Goal: Task Accomplishment & Management: Manage account settings

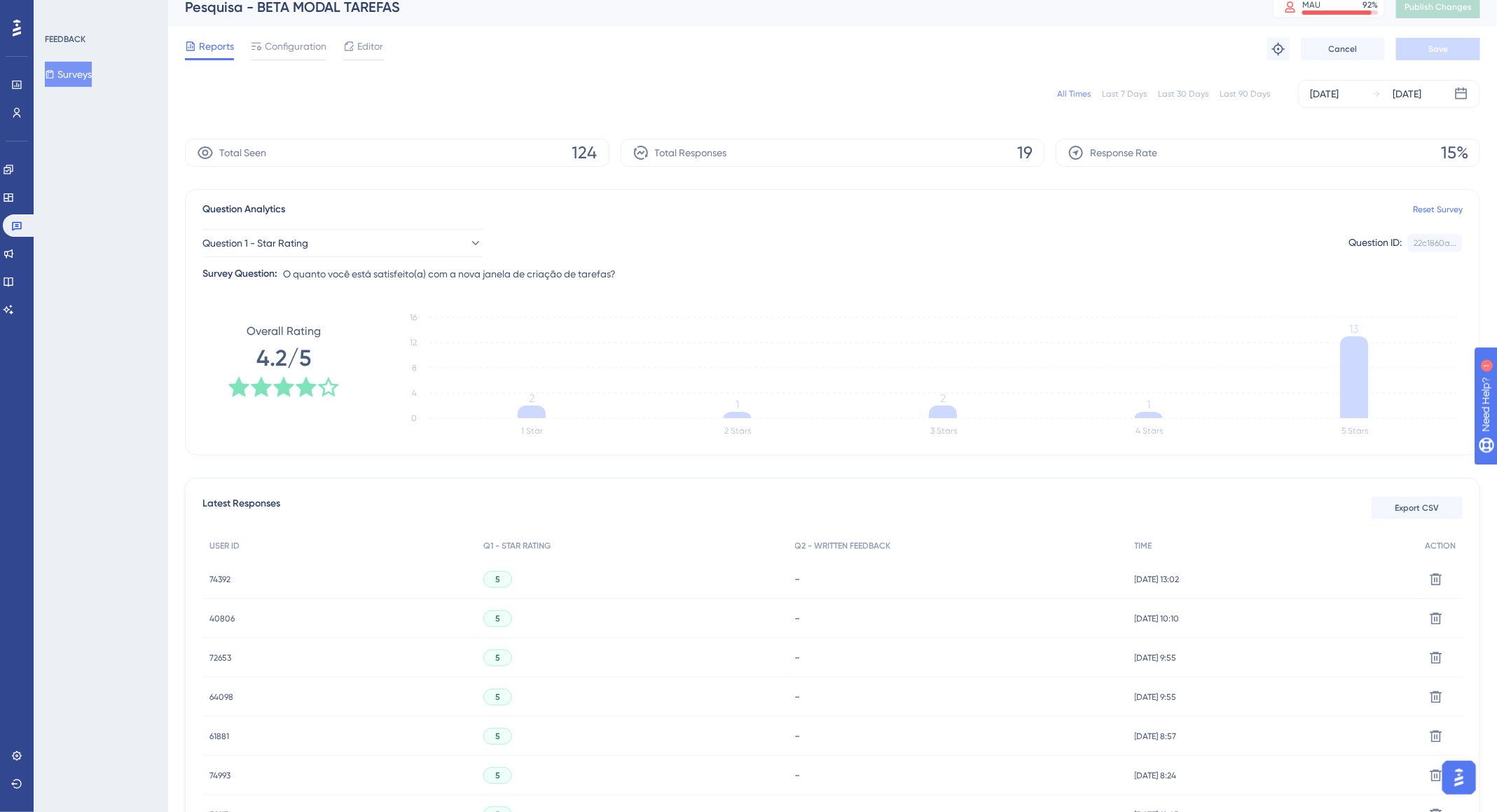
scroll to position [10, 0]
click at [1086, 94] on div "All Times" at bounding box center [1074, 96] width 33 height 11
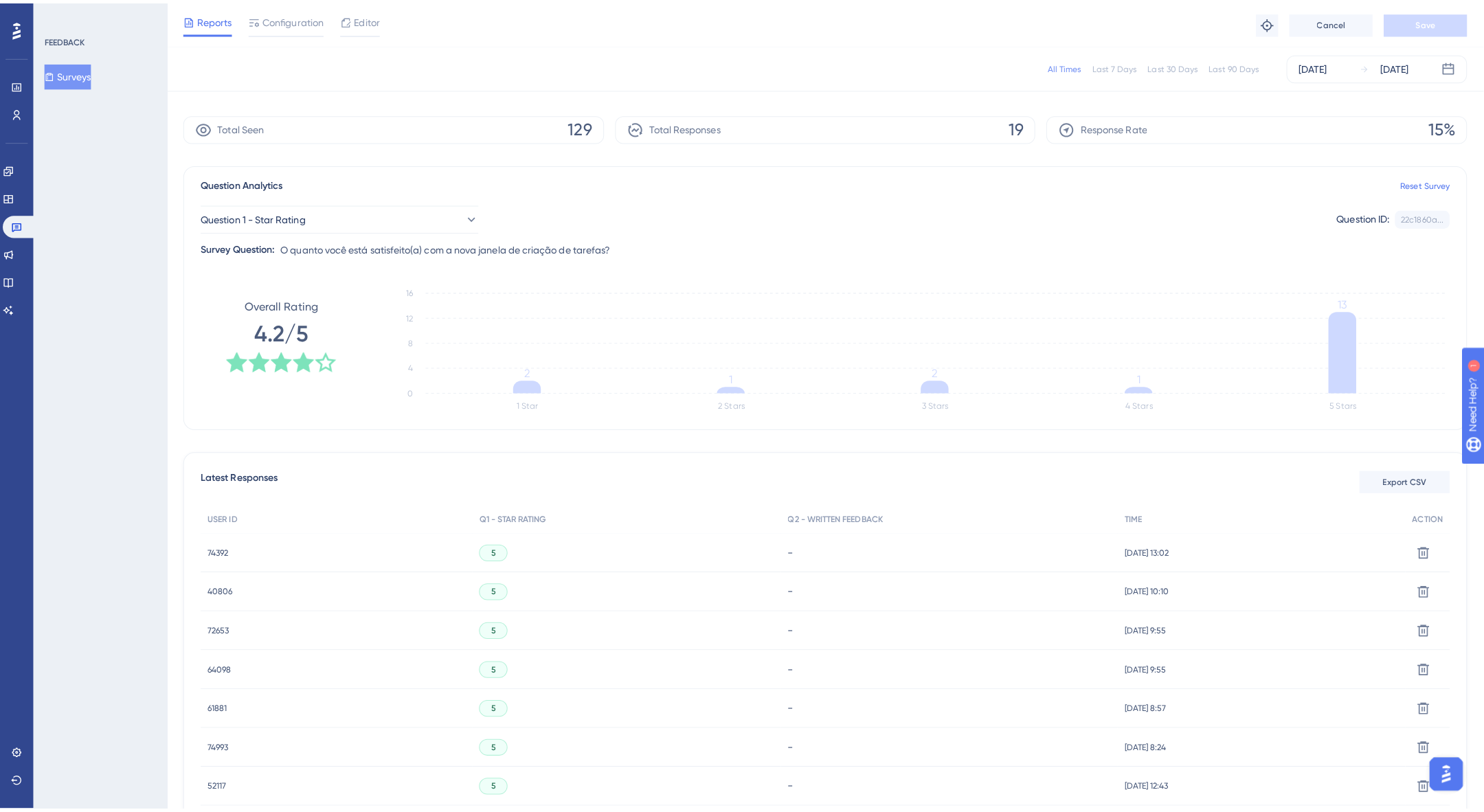
scroll to position [0, 0]
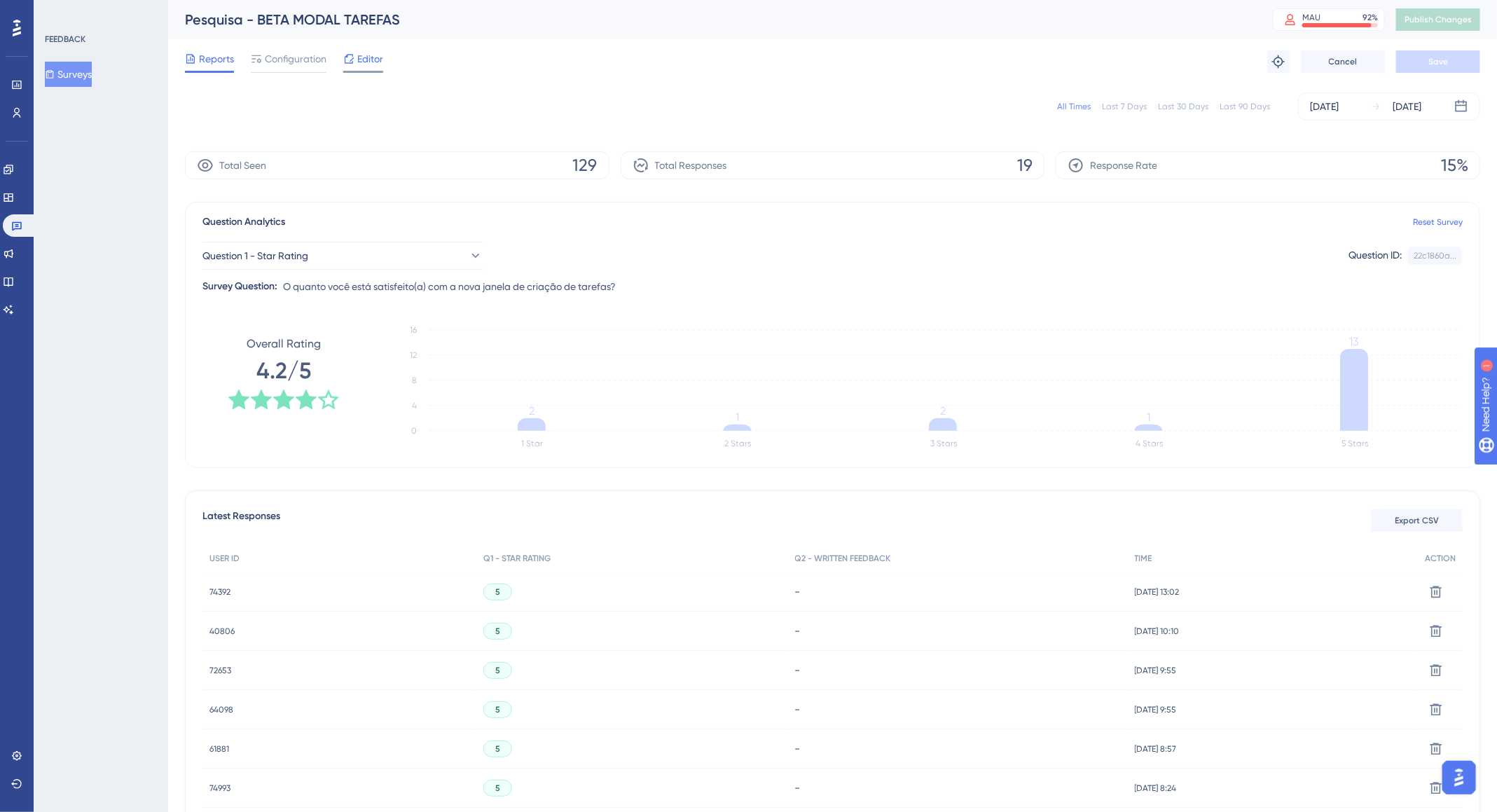
click at [361, 64] on span "Editor" at bounding box center [370, 59] width 26 height 17
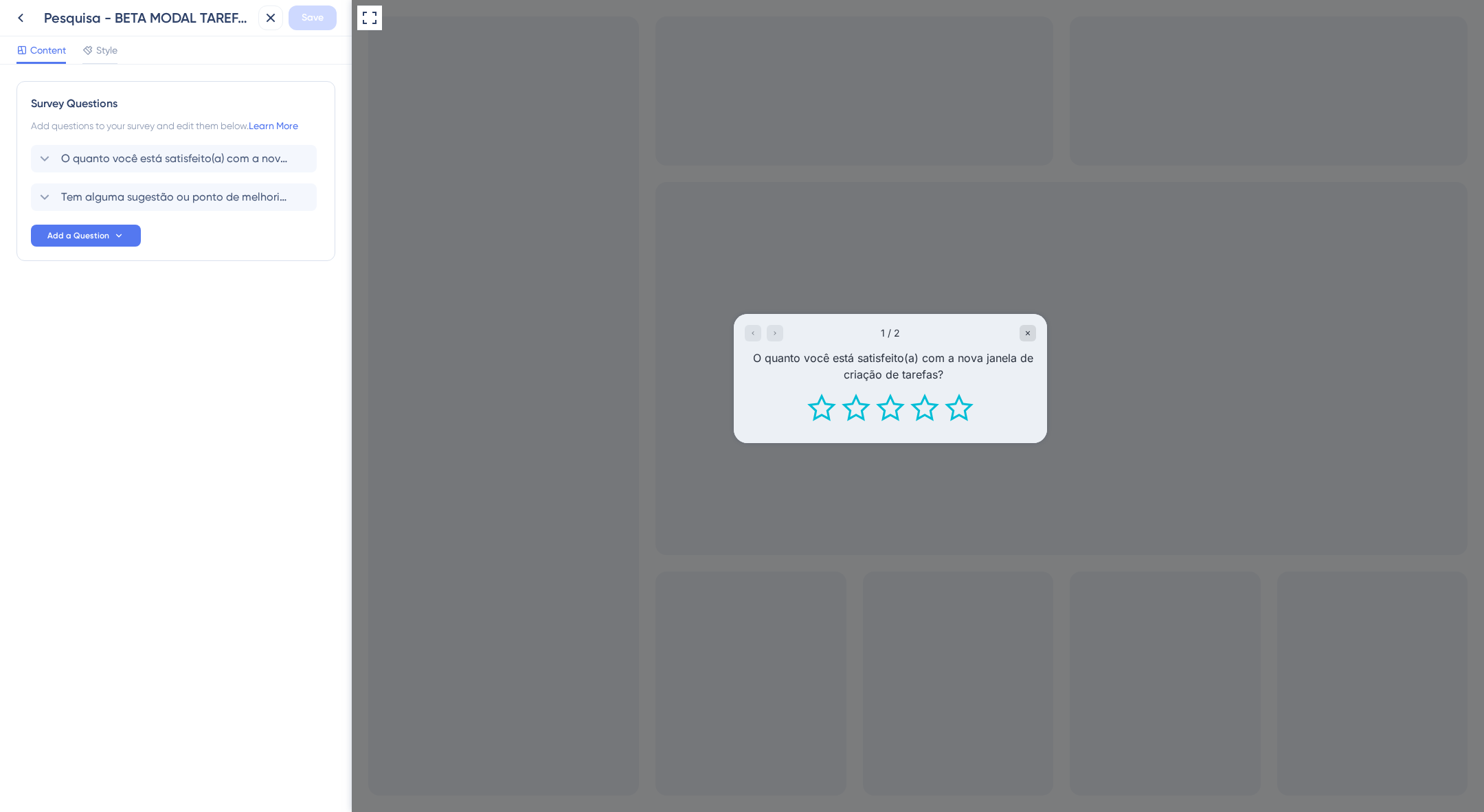
click at [773, 334] on div at bounding box center [764, 333] width 38 height 17
click at [775, 335] on div at bounding box center [764, 333] width 38 height 17
click at [750, 332] on div at bounding box center [764, 333] width 38 height 17
click at [777, 332] on div at bounding box center [764, 333] width 38 height 17
click at [948, 408] on icon "Rate 5 star" at bounding box center [959, 407] width 29 height 28
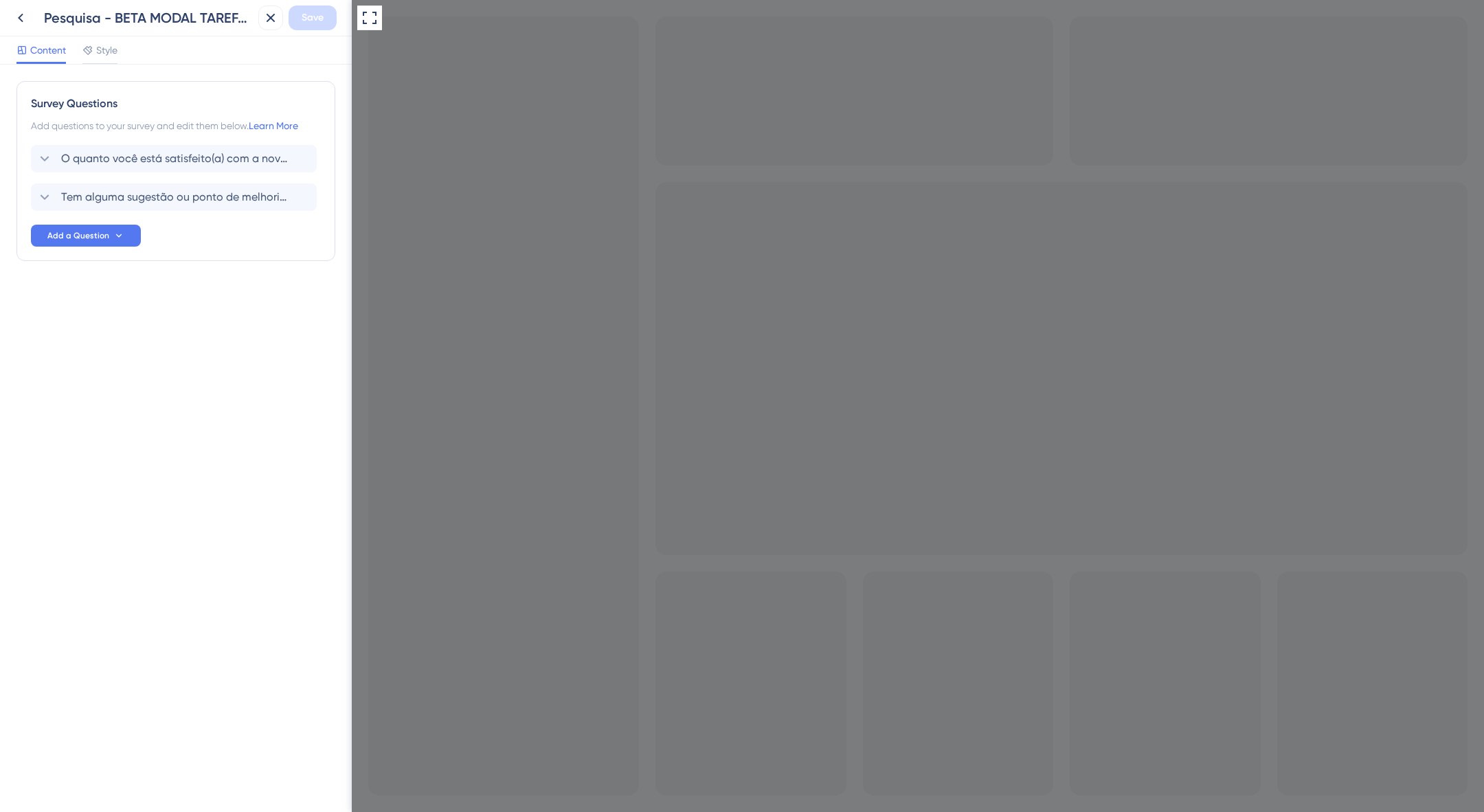
click at [13, 22] on icon at bounding box center [21, 18] width 17 height 17
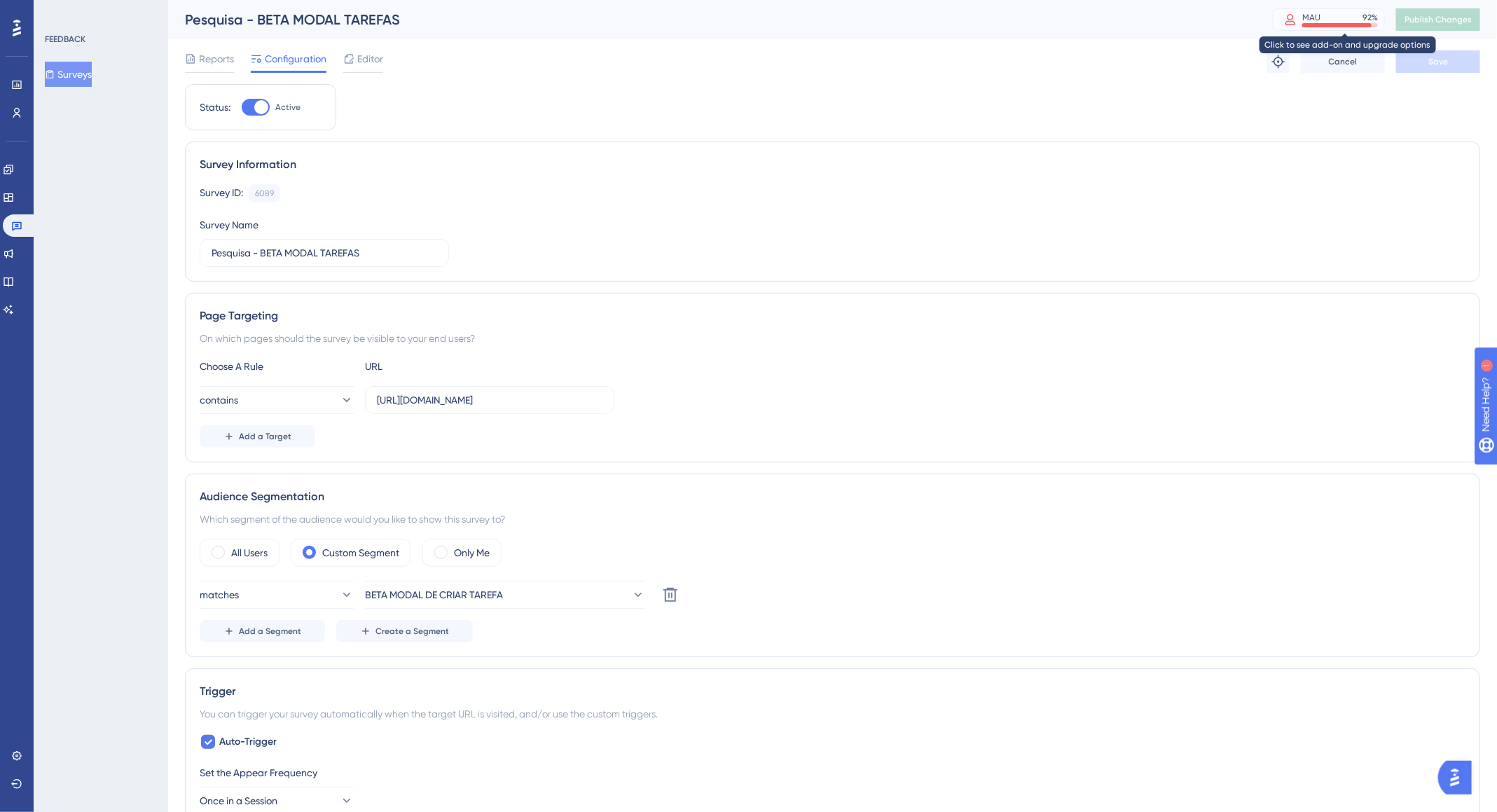
click at [1320, 13] on div "MAU" at bounding box center [1312, 18] width 18 height 11
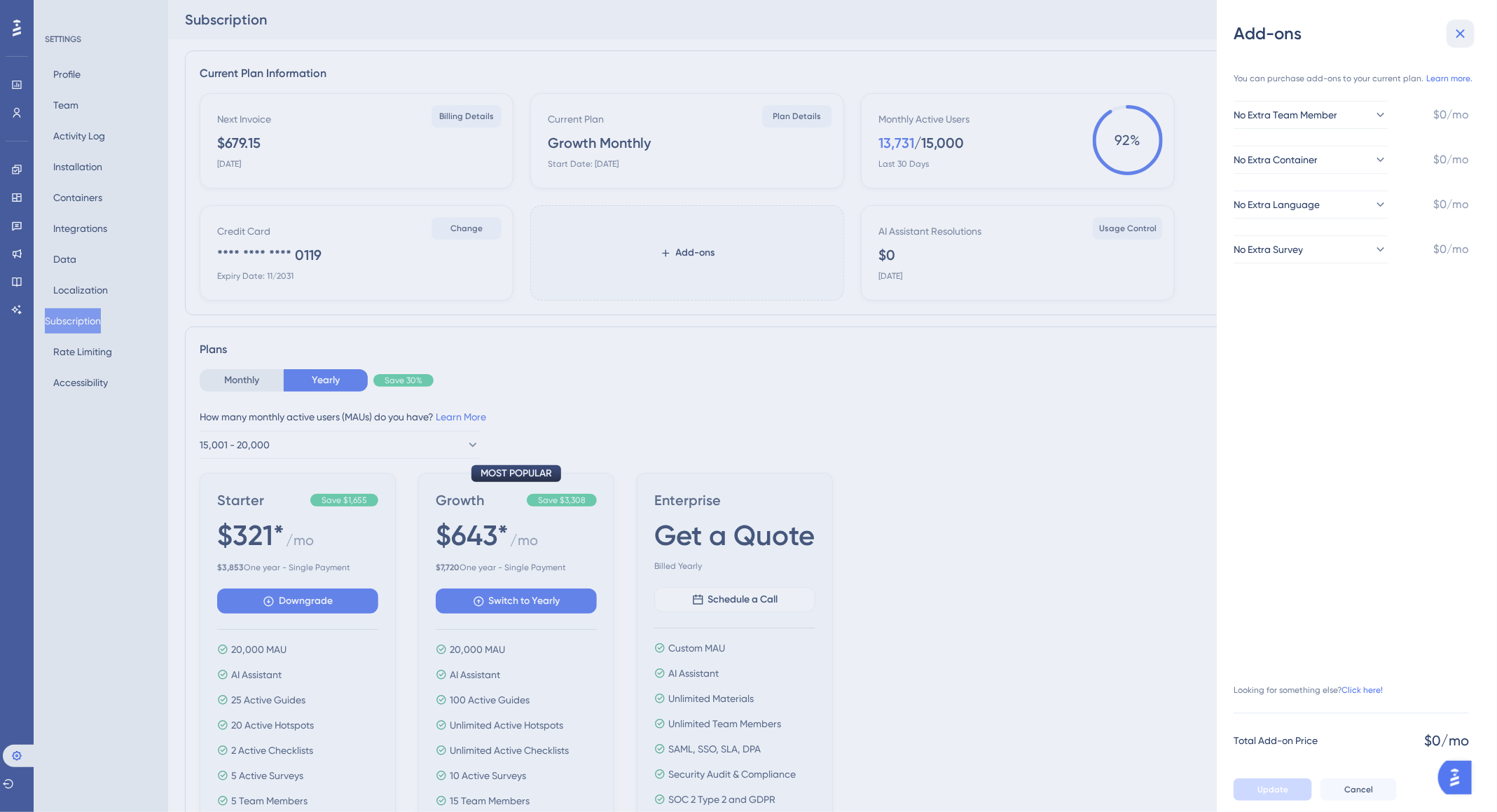
click at [1460, 27] on icon at bounding box center [1461, 34] width 17 height 17
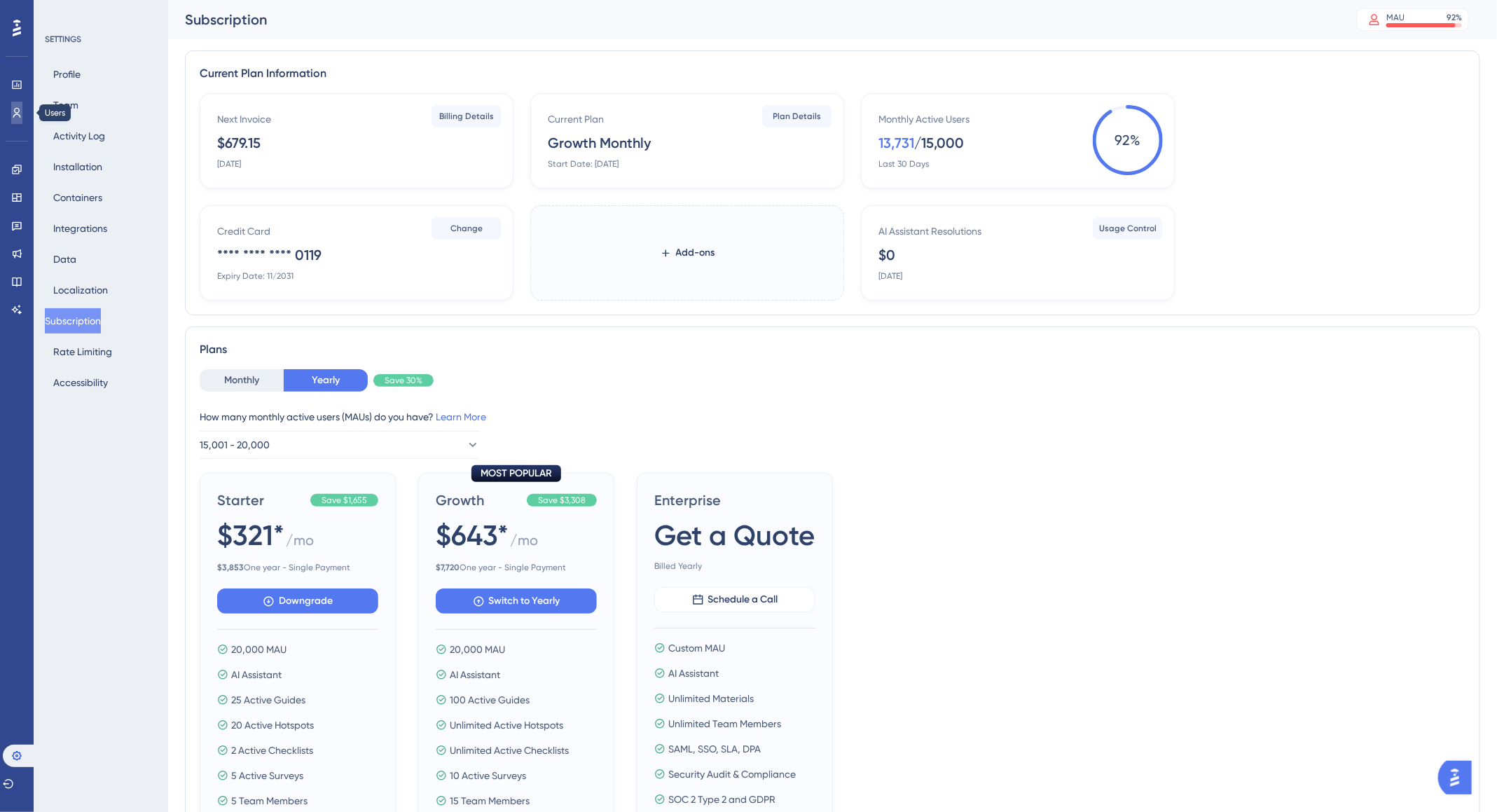
click at [23, 113] on link at bounding box center [17, 113] width 11 height 23
